Goal: Transaction & Acquisition: Purchase product/service

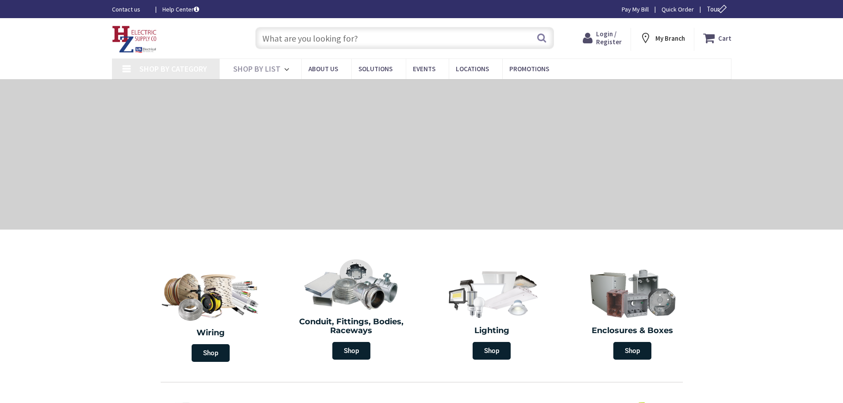
click at [287, 30] on input "text" at bounding box center [404, 38] width 299 height 22
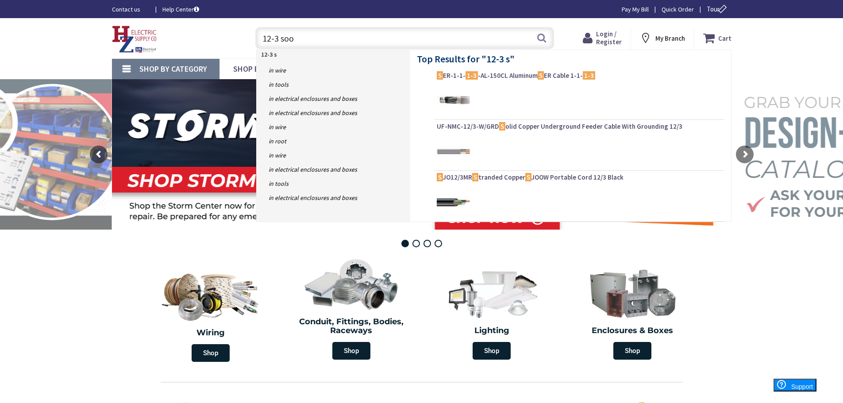
type input "12-3 soow"
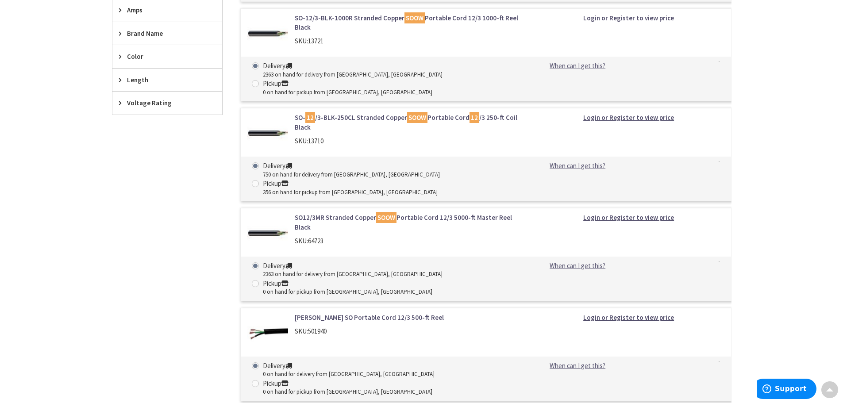
scroll to position [354, 0]
click at [86, 138] on div "Skip to Content Toggle Nav Search Cart My Cart Close" at bounding box center [421, 395] width 843 height 1463
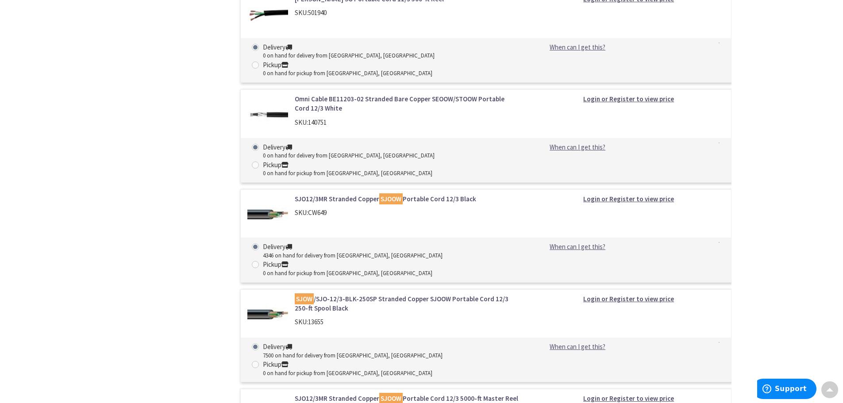
scroll to position [796, 0]
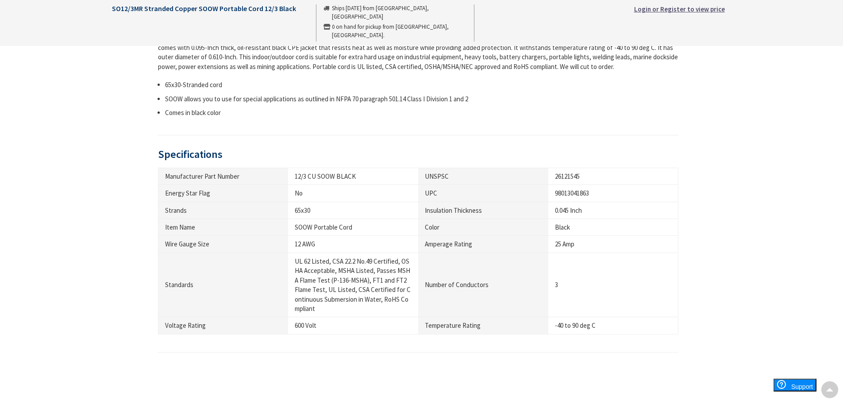
scroll to position [398, 0]
